Goal: Information Seeking & Learning: Learn about a topic

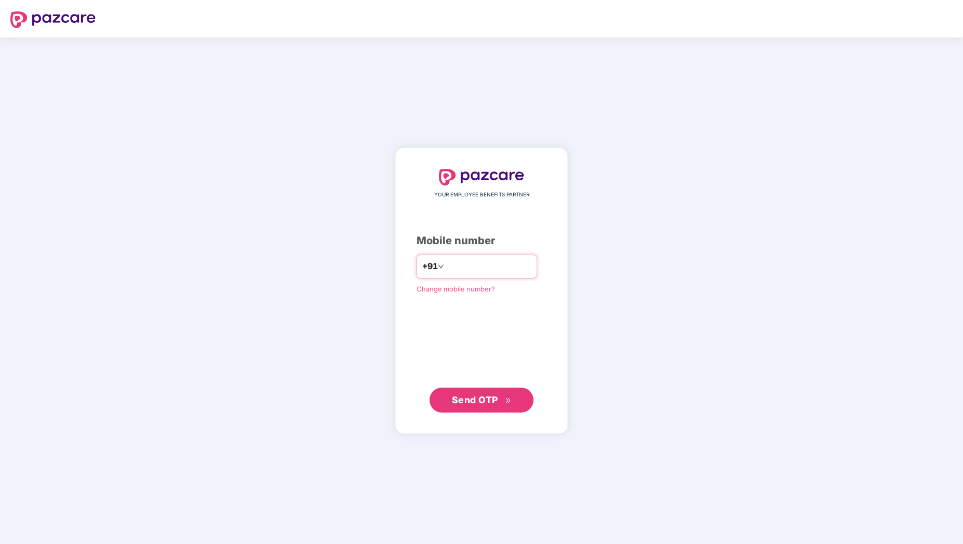
type input "**********"
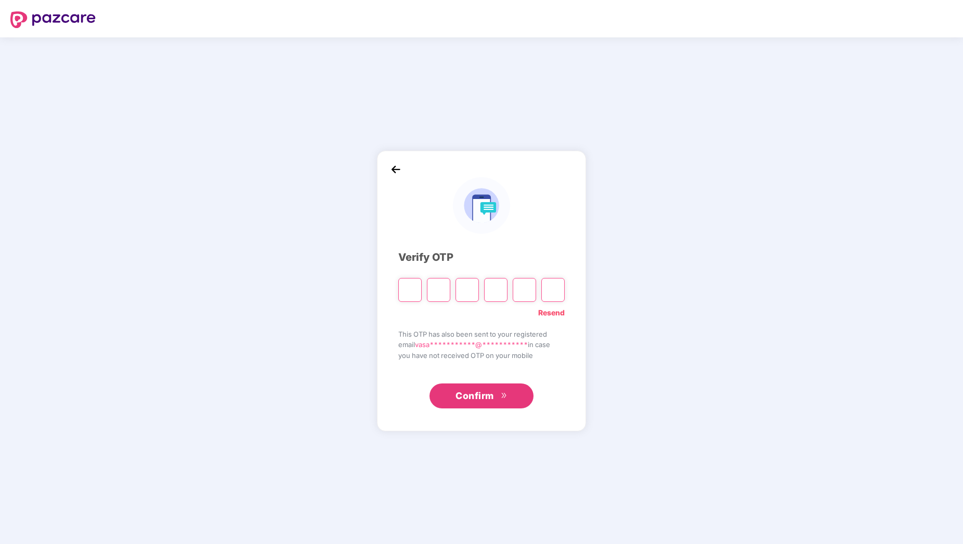
type input "*"
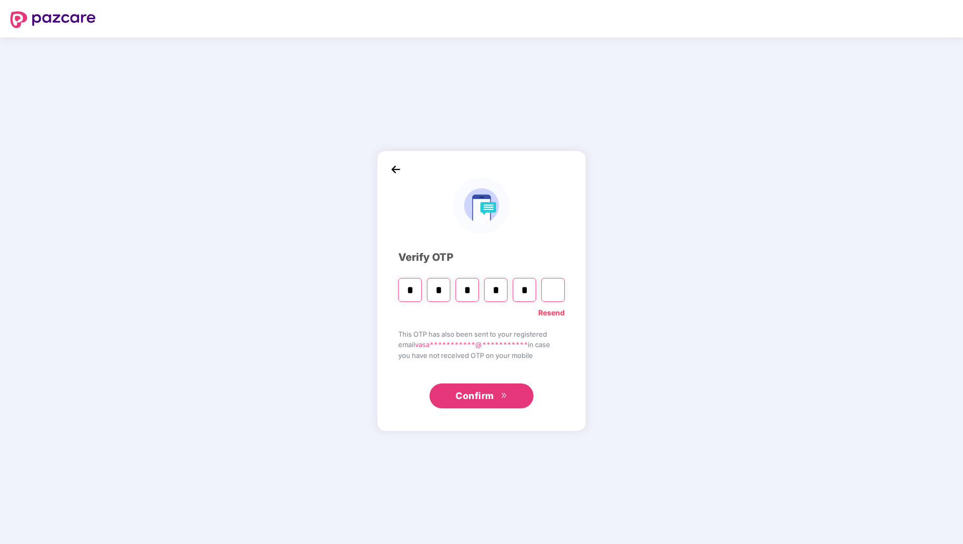
type input "*"
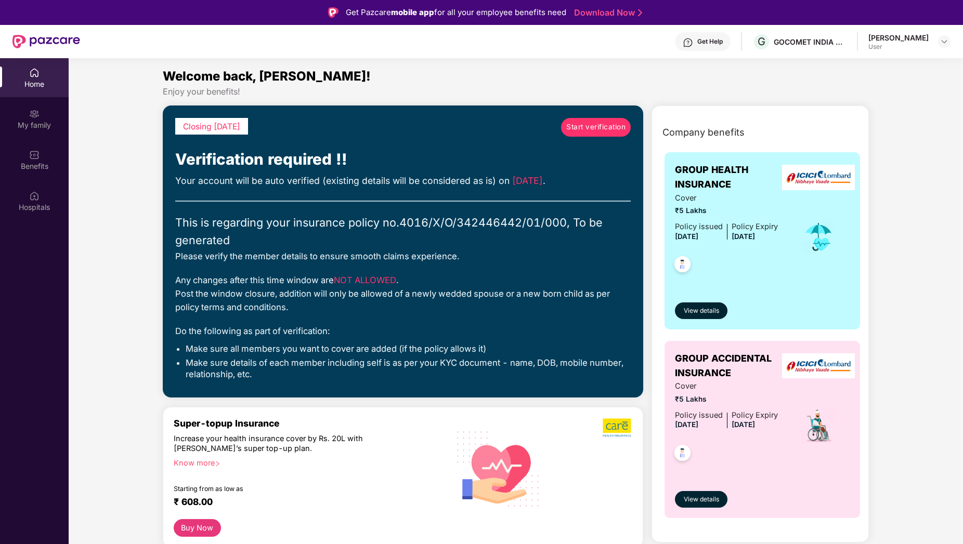
click at [594, 124] on span "Start verification" at bounding box center [595, 127] width 59 height 11
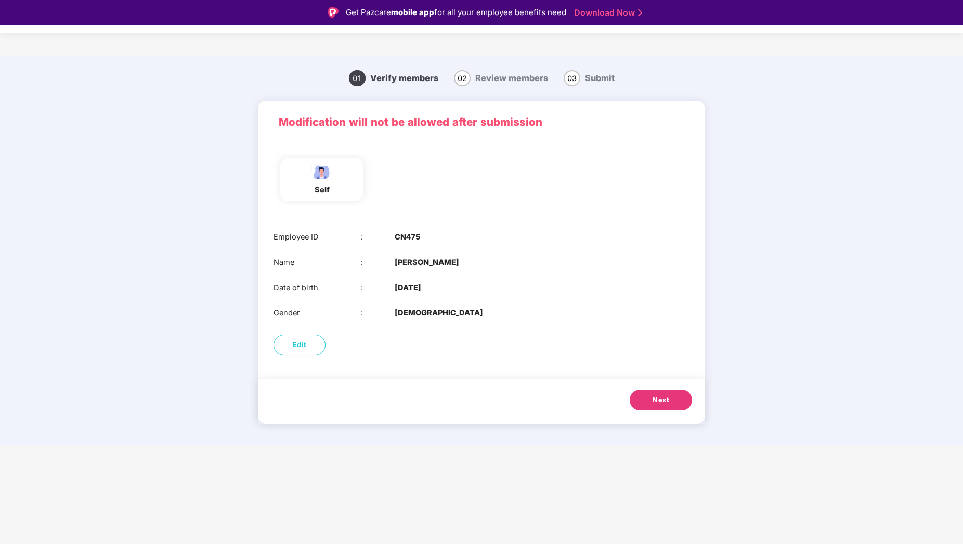
click at [660, 407] on button "Next" at bounding box center [660, 400] width 62 height 21
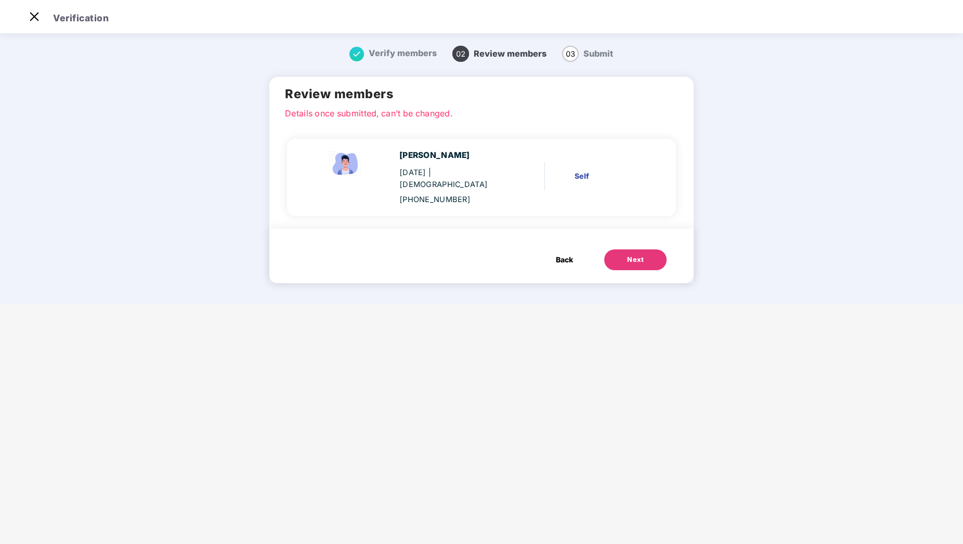
click at [628, 255] on div "Next" at bounding box center [635, 260] width 17 height 10
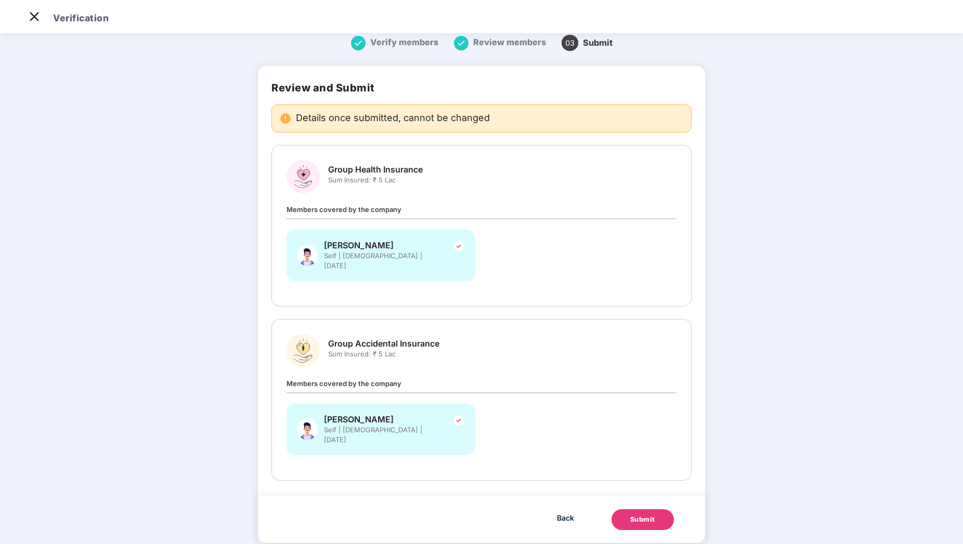
click at [640, 509] on button "Submit" at bounding box center [642, 519] width 62 height 21
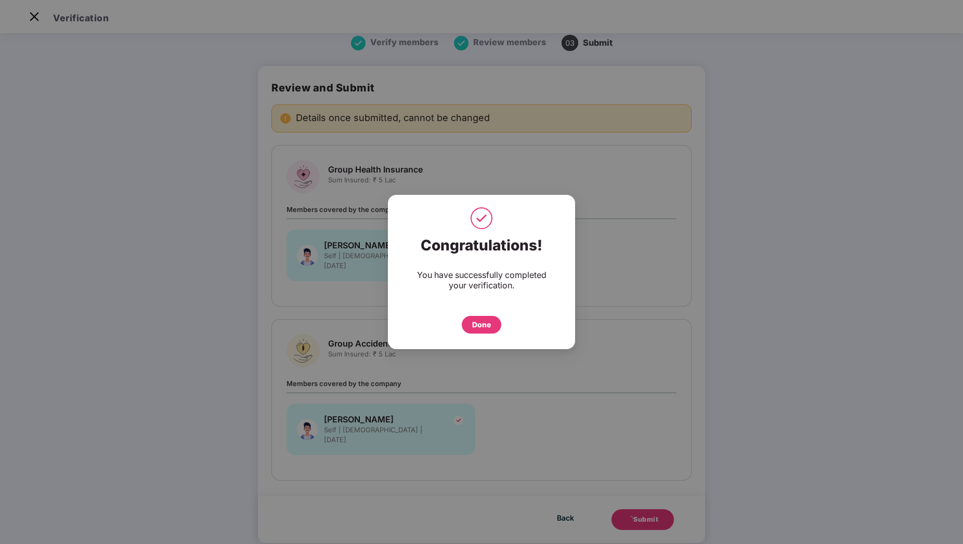
click at [488, 327] on div "Done" at bounding box center [481, 324] width 19 height 11
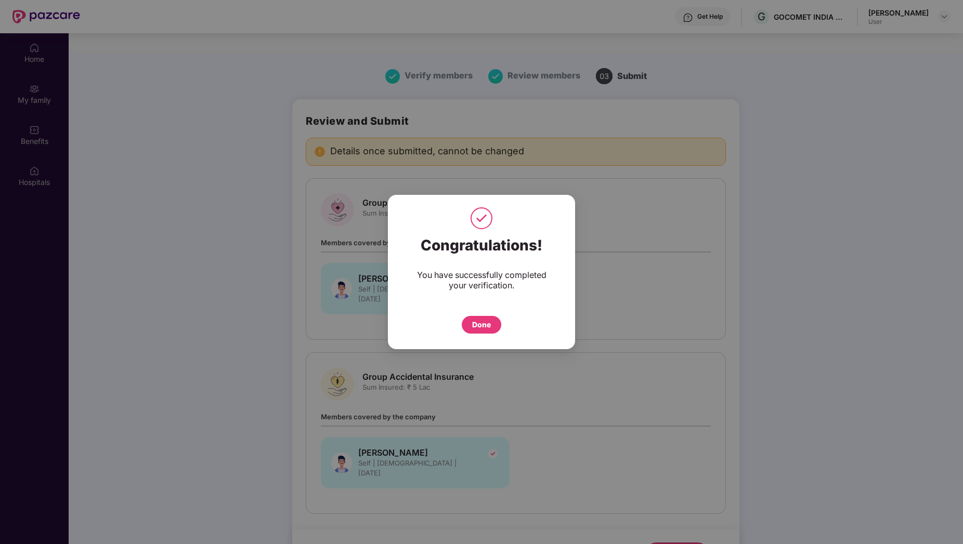
scroll to position [58, 0]
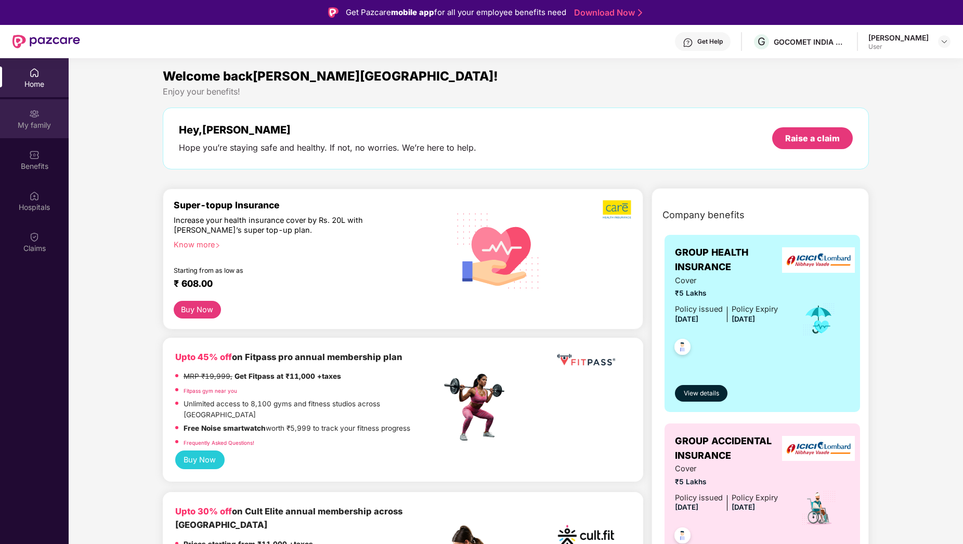
click at [46, 128] on div "My family" at bounding box center [34, 125] width 69 height 10
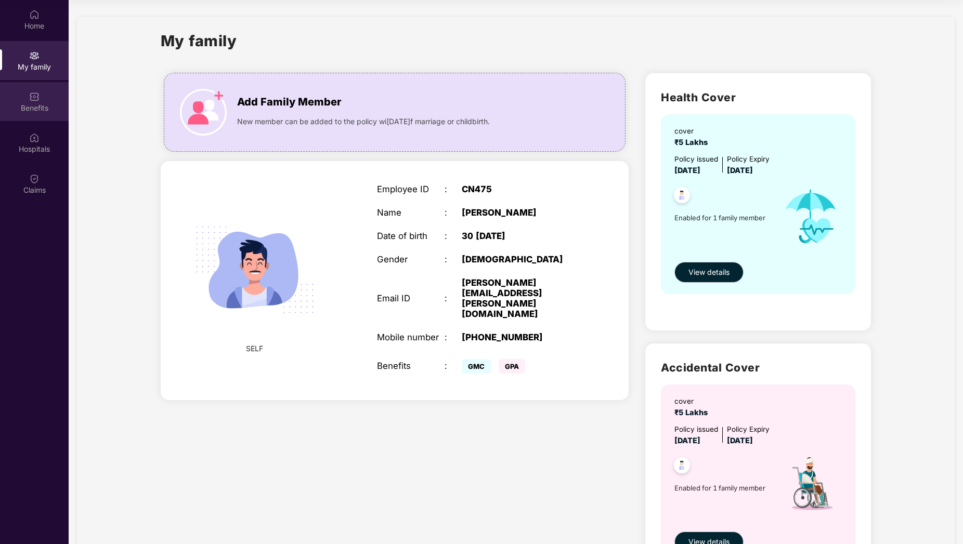
click at [51, 113] on div "Benefits" at bounding box center [34, 101] width 69 height 39
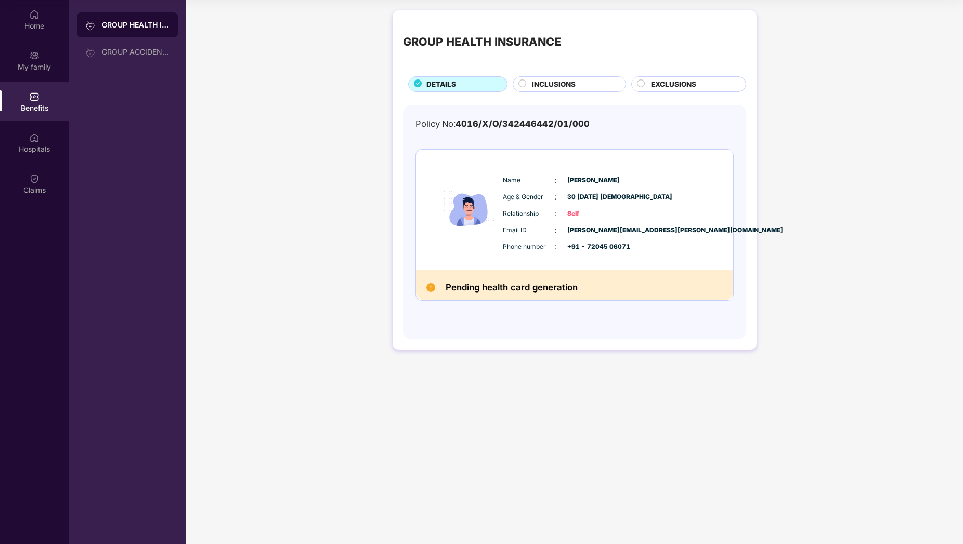
click at [652, 81] on span "EXCLUSIONS" at bounding box center [673, 84] width 45 height 11
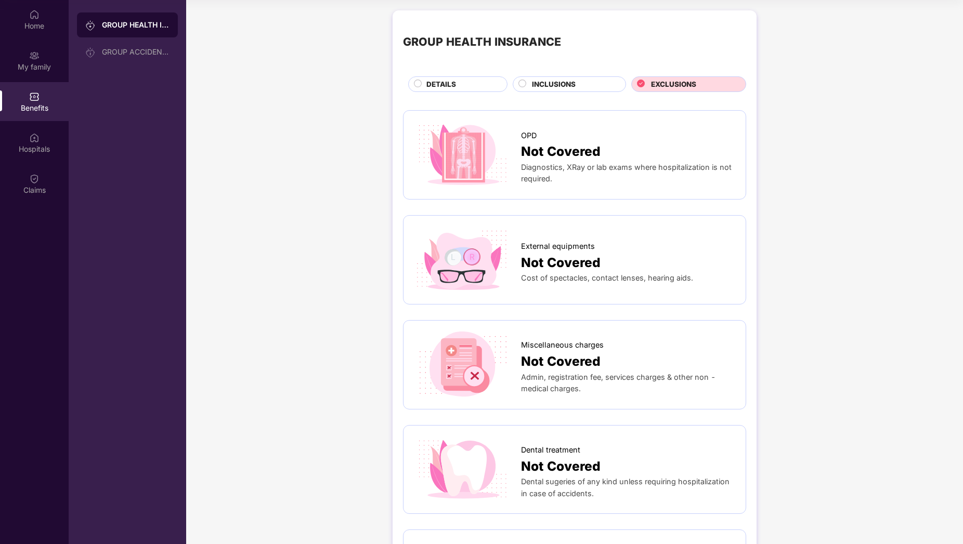
click at [592, 87] on div "INCLUSIONS" at bounding box center [573, 85] width 94 height 12
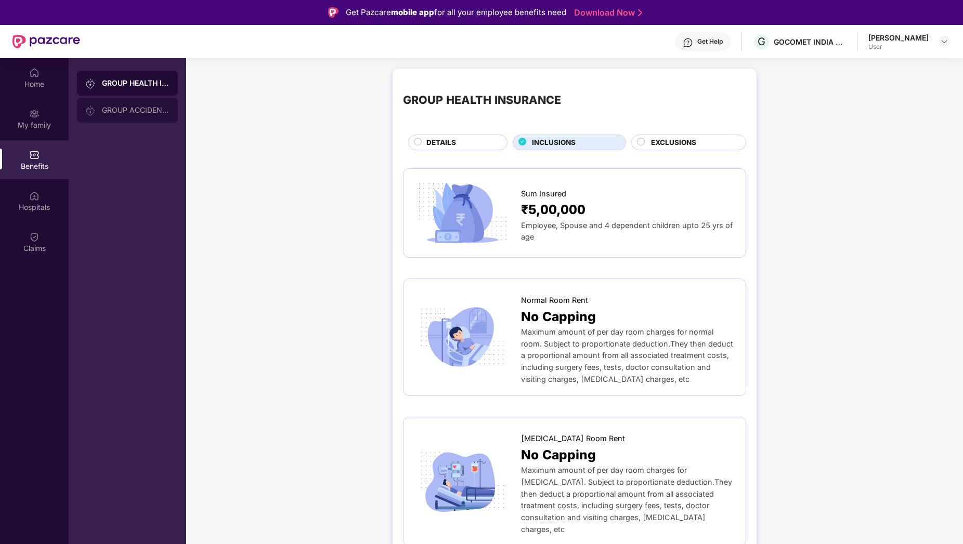
click at [146, 114] on div "GROUP ACCIDENTAL INSURANCE" at bounding box center [127, 110] width 101 height 25
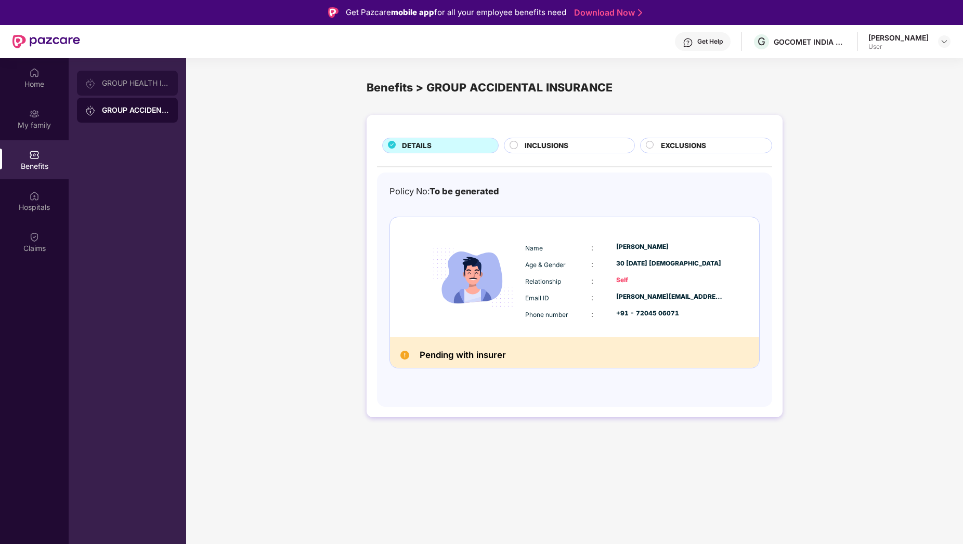
click at [149, 82] on div "GROUP HEALTH INSURANCE" at bounding box center [136, 83] width 68 height 8
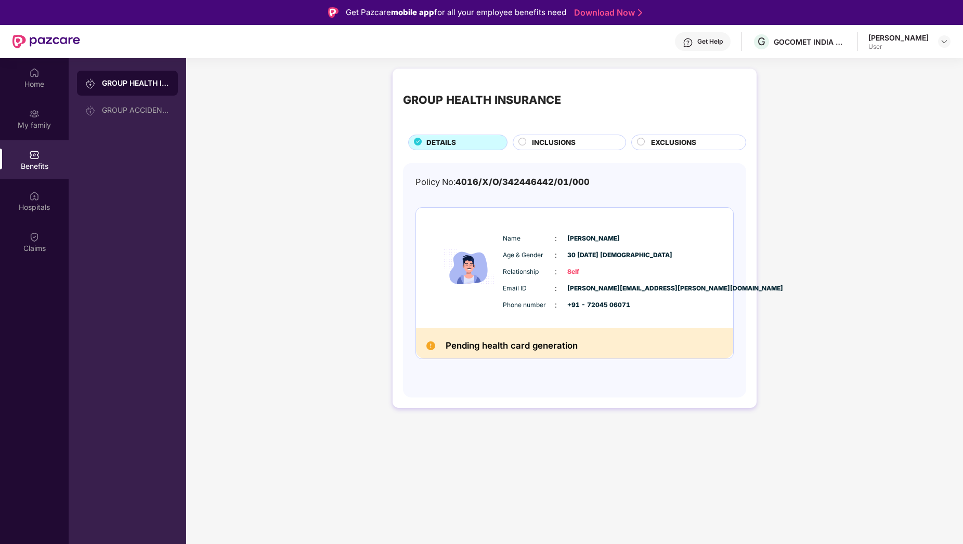
click at [563, 138] on span "INCLUSIONS" at bounding box center [554, 142] width 44 height 11
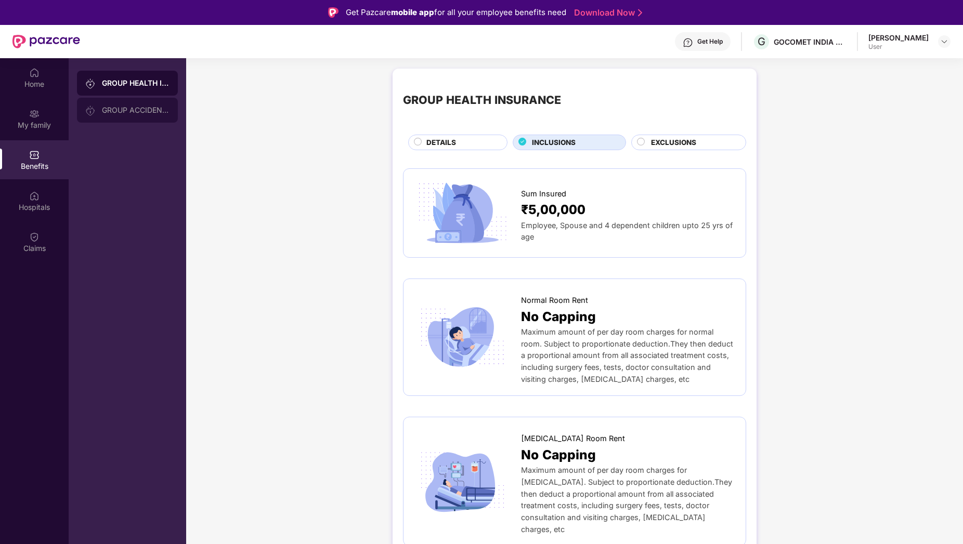
click at [150, 110] on div "GROUP ACCIDENTAL INSURANCE" at bounding box center [136, 110] width 68 height 8
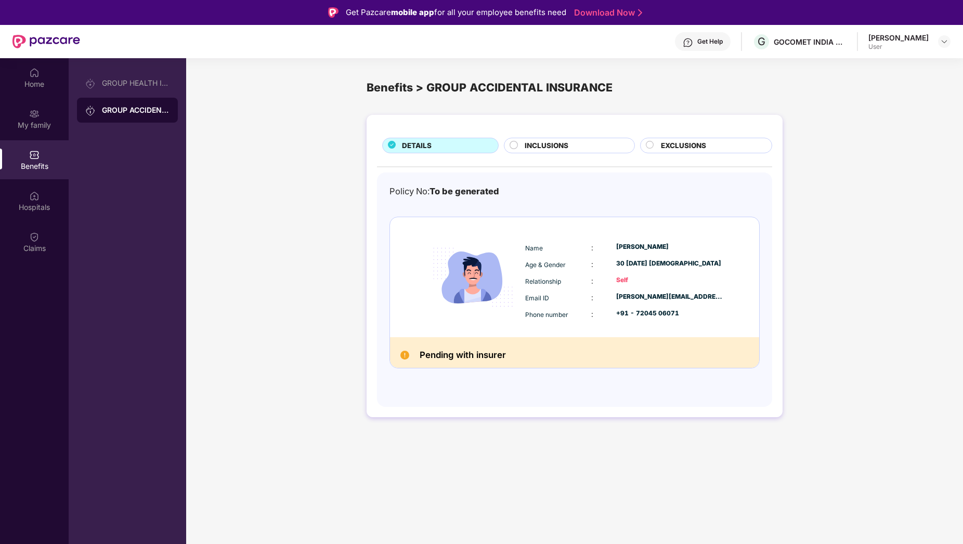
click at [522, 140] on div "INCLUSIONS" at bounding box center [573, 146] width 109 height 12
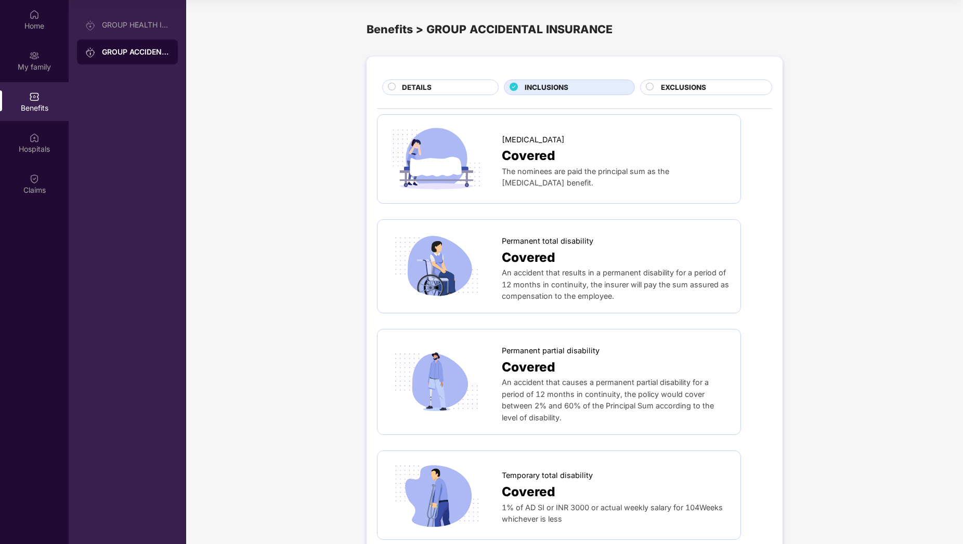
click at [708, 89] on div "EXCLUSIONS" at bounding box center [710, 88] width 111 height 12
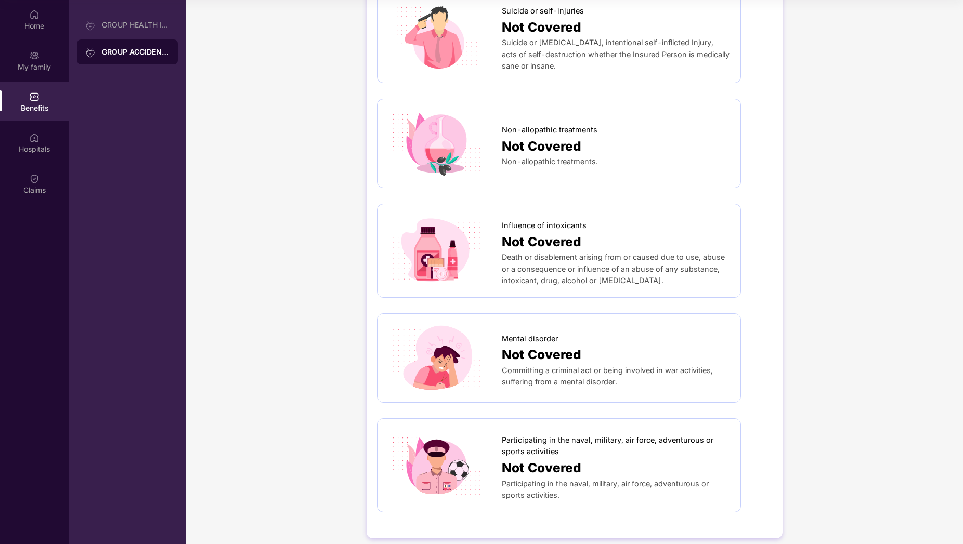
scroll to position [455, 0]
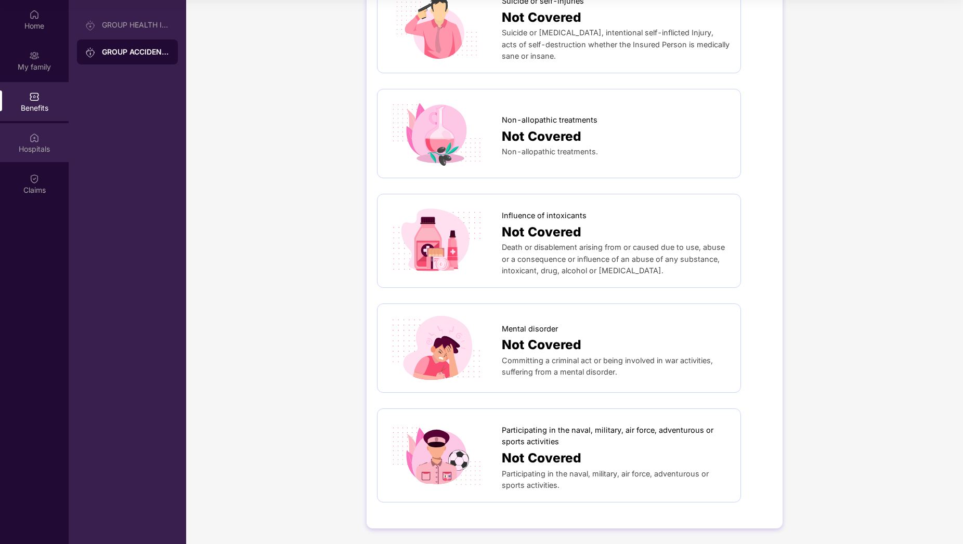
click at [49, 151] on div "Hospitals" at bounding box center [34, 148] width 69 height 10
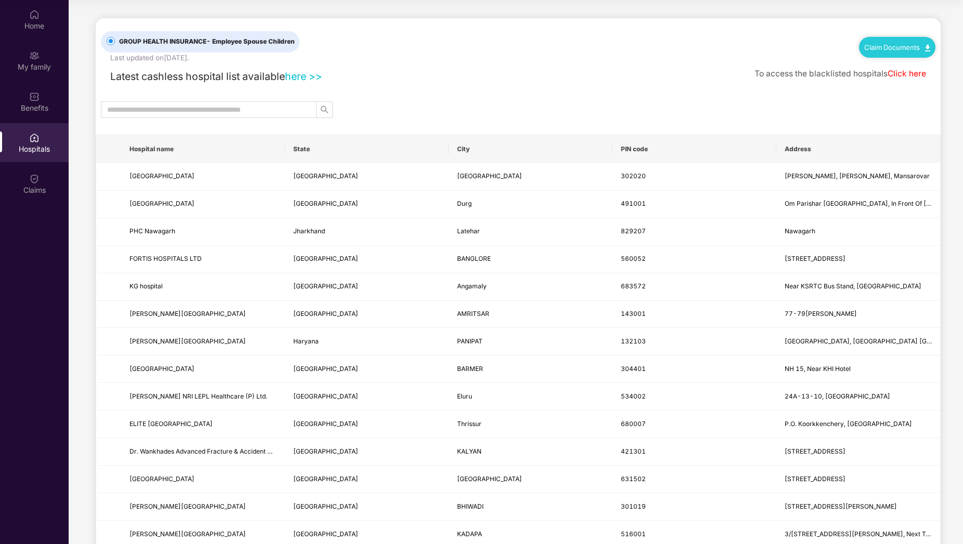
click at [322, 147] on th "State" at bounding box center [367, 149] width 164 height 28
click at [298, 152] on th "State" at bounding box center [367, 149] width 164 height 28
click at [249, 107] on input "text" at bounding box center [204, 109] width 195 height 11
type input "******"
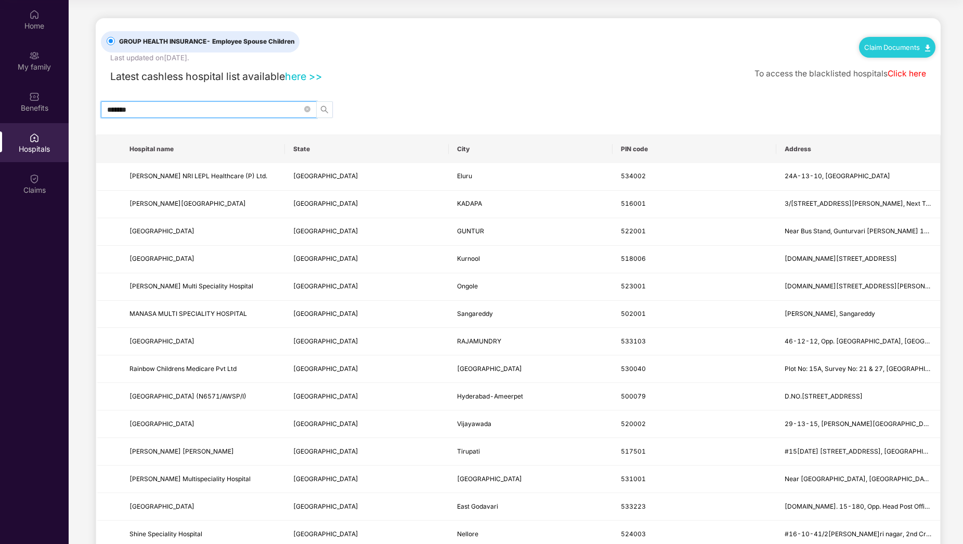
click at [325, 112] on icon "search" at bounding box center [324, 110] width 8 height 8
click at [332, 113] on button "button" at bounding box center [324, 109] width 17 height 17
click at [317, 113] on span "search" at bounding box center [325, 110] width 16 height 8
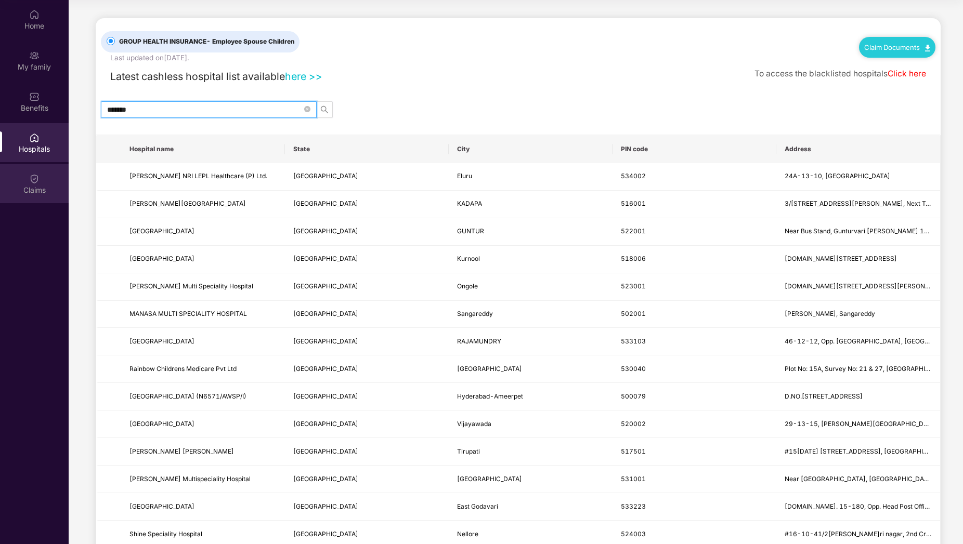
click at [39, 191] on div "Claims" at bounding box center [34, 190] width 69 height 10
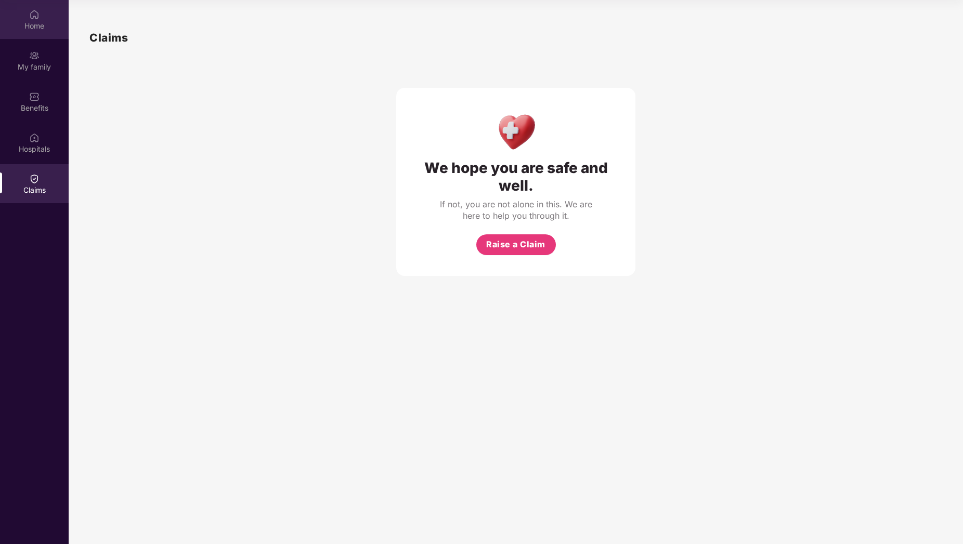
click at [43, 19] on div "Home" at bounding box center [34, 19] width 69 height 39
